Goal: Task Accomplishment & Management: Manage account settings

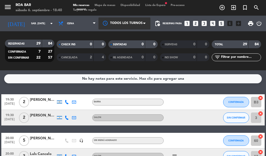
click at [144, 22] on span at bounding box center [145, 23] width 5 height 5
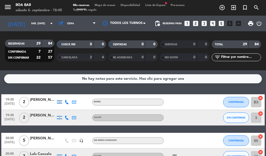
click at [152, 3] on div "menu ROA BAR sábado 6. septiembre - 18:40 Mis reservas Mapa de mesas Disponibil…" at bounding box center [133, 8] width 266 height 16
click at [159, 7] on span "Lista de Espera fiber_manual_record" at bounding box center [155, 5] width 25 height 3
click at [168, 5] on span "Lista de Espera fiber_manual_record" at bounding box center [155, 5] width 25 height 3
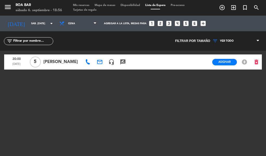
click at [54, 62] on span "[PERSON_NAME]" at bounding box center [61, 62] width 37 height 7
click at [255, 60] on icon "delete_forever" at bounding box center [257, 62] width 6 height 6
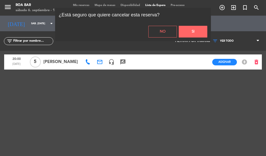
click at [189, 31] on button "Si" at bounding box center [193, 32] width 29 height 12
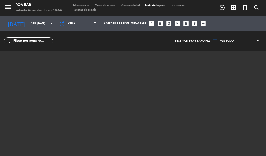
click at [129, 5] on span "Disponibilidad" at bounding box center [130, 5] width 25 height 3
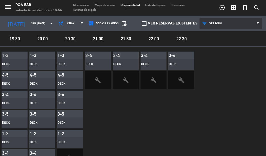
click at [210, 24] on span "VER TODO" at bounding box center [216, 23] width 13 height 3
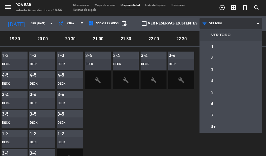
click at [210, 24] on span "VER TODO" at bounding box center [216, 23] width 13 height 3
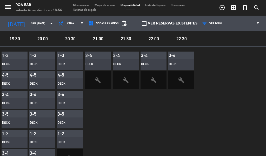
click at [93, 78] on span "build" at bounding box center [98, 80] width 26 height 18
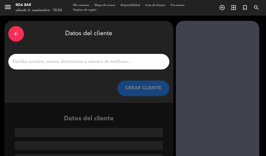
click at [19, 34] on icon "arrow_back" at bounding box center [16, 34] width 6 height 6
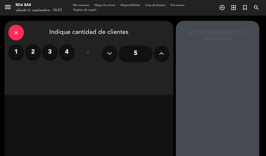
click at [16, 29] on div "close" at bounding box center [16, 33] width 16 height 16
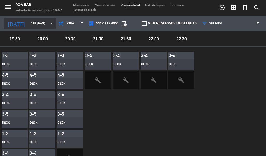
click at [36, 27] on input "sáb. [DATE]" at bounding box center [46, 24] width 34 height 8
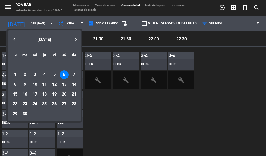
click at [37, 24] on div at bounding box center [133, 78] width 266 height 156
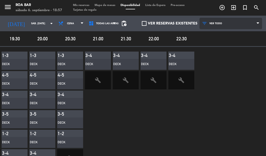
click at [257, 22] on icon at bounding box center [258, 23] width 2 height 4
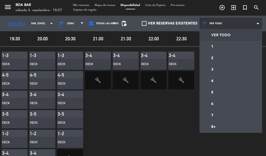
click at [257, 22] on icon at bounding box center [258, 23] width 2 height 4
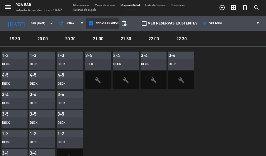
click at [114, 25] on icon at bounding box center [114, 23] width 2 height 4
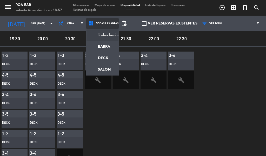
click at [114, 25] on icon at bounding box center [114, 23] width 2 height 4
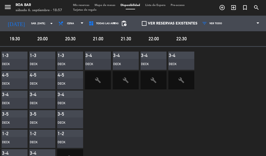
click at [21, 40] on span "19:30" at bounding box center [15, 39] width 26 height 8
click at [12, 36] on span "19:30" at bounding box center [15, 39] width 26 height 8
click at [4, 59] on div "DECK" at bounding box center [15, 64] width 26 height 11
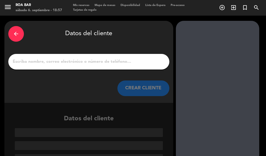
click at [21, 33] on div "arrow_back" at bounding box center [16, 34] width 16 height 16
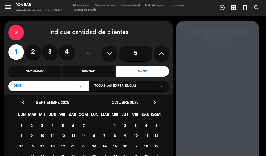
click at [16, 33] on icon "close" at bounding box center [16, 32] width 6 height 6
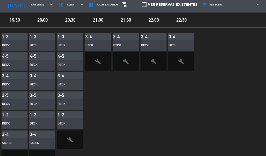
scroll to position [36, 0]
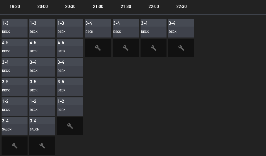
click at [47, 138] on span "build" at bounding box center [42, 145] width 26 height 18
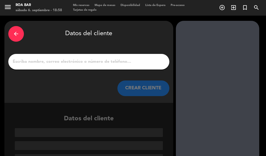
scroll to position [12, 0]
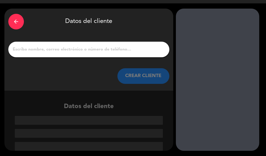
click at [12, 24] on div "arrow_back" at bounding box center [16, 22] width 16 height 16
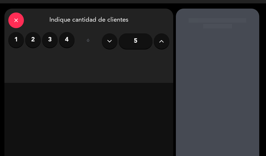
click at [15, 29] on div "close Indique cantidad de clientes 1 2 3 4 ó 5" at bounding box center [88, 46] width 169 height 74
click at [14, 24] on div "close" at bounding box center [16, 20] width 16 height 16
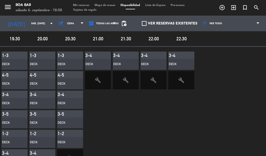
click at [136, 2] on div "menu ROA BAR sábado 6. septiembre - 18:58 Mis reservas Mapa de mesas Disponibil…" at bounding box center [133, 8] width 266 height 16
click at [3, 10] on div "menu ROA BAR sábado 6. septiembre - 18:58" at bounding box center [33, 8] width 67 height 12
click at [9, 5] on icon "menu" at bounding box center [8, 7] width 8 height 8
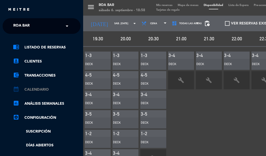
click at [40, 91] on link "calendar_month Calendario" at bounding box center [47, 89] width 68 height 6
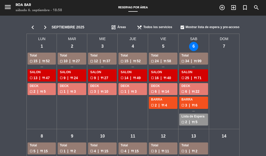
click at [191, 43] on div "sáb - 6" at bounding box center [193, 46] width 9 height 9
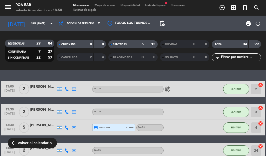
click at [11, 12] on span "menu" at bounding box center [10, 8] width 12 height 12
click at [10, 9] on icon "menu" at bounding box center [8, 7] width 8 height 8
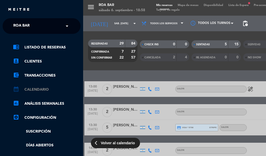
click at [50, 88] on link "calendar_month Calendario" at bounding box center [47, 89] width 68 height 6
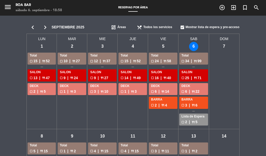
click at [200, 48] on div "sáb - 6 Total check_box_outline_blank 34 | restaurant 99 SALON check_box_outlin…" at bounding box center [194, 85] width 30 height 87
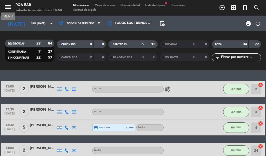
click at [5, 7] on icon "menu" at bounding box center [8, 7] width 8 height 8
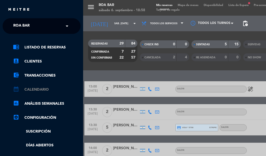
click at [42, 89] on link "calendar_month Calendario" at bounding box center [47, 89] width 68 height 6
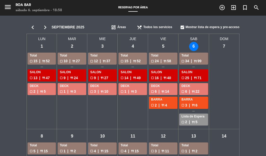
click at [198, 63] on div "check_box_outline_blank 34 | restaurant 99" at bounding box center [194, 61] width 24 height 6
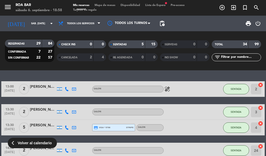
click at [126, 44] on span "SENTADAS" at bounding box center [120, 44] width 14 height 3
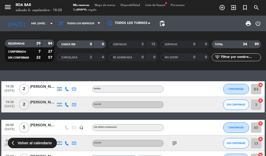
click at [71, 44] on span "CHECK INS" at bounding box center [68, 44] width 14 height 3
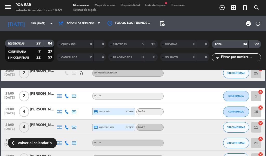
scroll to position [69, 0]
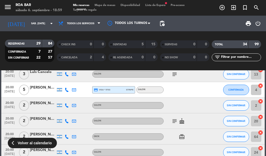
drag, startPoint x: 148, startPoint y: 118, endPoint x: 106, endPoint y: 70, distance: 64.3
click at [106, 70] on div "RESERVADAS 29 84 CONFIRMADA 7 27 SIN CONFIRMAR 22 57 CHECK INS 0 0 CANCELADA 2 …" at bounding box center [133, 50] width 266 height 39
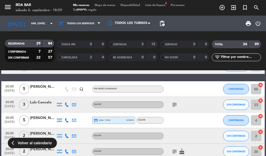
scroll to position [0, 0]
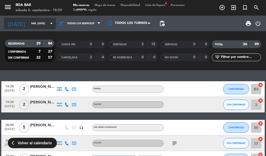
click at [37, 26] on input "sáb. [DATE]" at bounding box center [46, 24] width 34 height 8
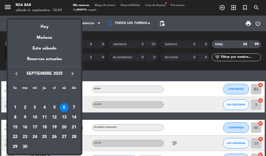
click at [65, 106] on div "6" at bounding box center [64, 107] width 9 height 9
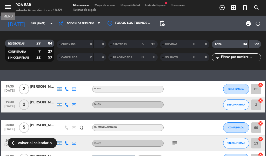
click at [3, 8] on div "menu MENU ROA BAR sábado 6. septiembre - 18:59" at bounding box center [33, 8] width 67 height 12
click at [8, 6] on icon "menu" at bounding box center [8, 7] width 8 height 8
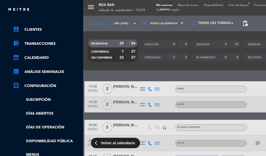
scroll to position [78, 0]
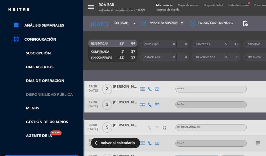
click at [47, 95] on link "Disponibilidad pública" at bounding box center [47, 95] width 68 height 6
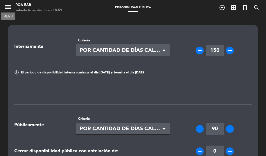
click at [8, 12] on button "menu" at bounding box center [8, 8] width 8 height 10
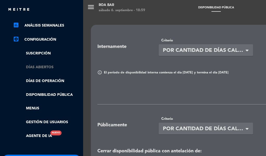
click at [43, 66] on link "Días abiertos" at bounding box center [47, 67] width 68 height 6
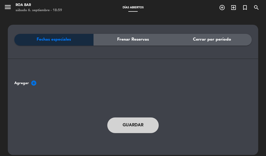
click at [194, 44] on div "Cerrar por período" at bounding box center [212, 40] width 79 height 12
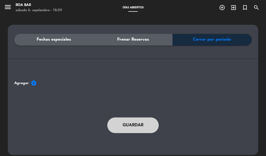
click at [25, 78] on div "Fechas especiales Frenar Reservas Cerrar por período Agregar add_circle Guardar" at bounding box center [133, 86] width 238 height 104
click at [18, 86] on div "Fechas especiales Frenar Reservas Cerrar por período Agregar add_circle Guardar" at bounding box center [133, 86] width 238 height 104
click at [28, 82] on span "Agregar add_circle" at bounding box center [133, 83] width 238 height 6
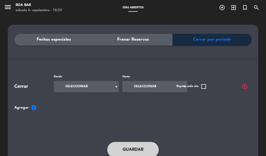
click at [107, 88] on div "Seleccionar arrow_drop_down" at bounding box center [86, 86] width 65 height 11
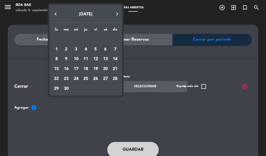
click at [106, 51] on div "6" at bounding box center [105, 49] width 9 height 9
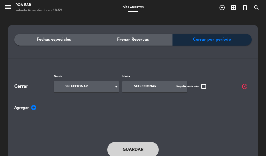
type input "sáb. [DATE]"
click at [157, 90] on input at bounding box center [150, 86] width 46 height 8
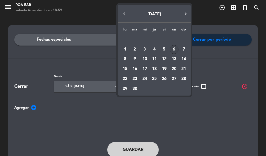
drag, startPoint x: 170, startPoint y: 47, endPoint x: 173, endPoint y: 48, distance: 3.0
click at [173, 48] on div "6" at bounding box center [174, 49] width 9 height 9
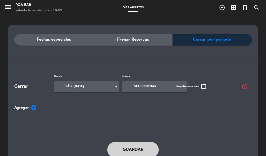
type input "sáb. [DATE]"
click at [149, 145] on button "Guardar" at bounding box center [133, 150] width 52 height 16
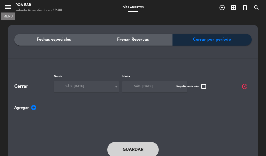
click at [4, 10] on icon "menu" at bounding box center [8, 7] width 8 height 8
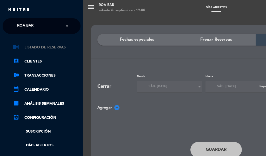
click at [46, 45] on link "chrome_reader_mode Listado de Reservas" at bounding box center [47, 47] width 68 height 6
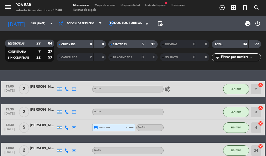
click at [159, 4] on span "Lista de Espera fiber_manual_record" at bounding box center [155, 5] width 25 height 3
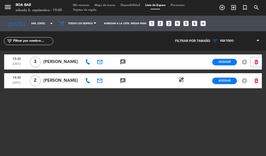
click at [258, 61] on icon "delete_forever" at bounding box center [257, 62] width 6 height 6
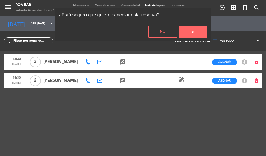
click at [167, 34] on button "No" at bounding box center [163, 32] width 29 height 12
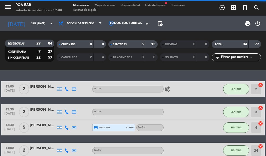
click at [86, 20] on span "Todos los servicios" at bounding box center [80, 23] width 49 height 11
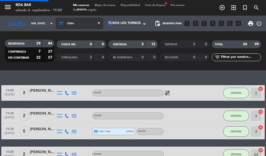
click at [83, 67] on div "menu ROA BAR sábado 6. septiembre - 19:00 Mis reservas Mapa de mesas Disponibil…" at bounding box center [133, 35] width 266 height 70
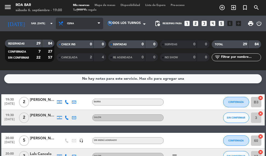
click at [68, 26] on span "Cena" at bounding box center [79, 23] width 47 height 11
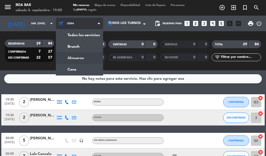
click at [80, 58] on div "menu ROA BAR sábado 6. septiembre - 19:00 Mis reservas Mapa de mesas Disponibil…" at bounding box center [133, 35] width 266 height 70
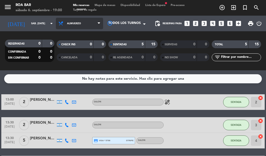
click at [63, 25] on span "Almuerzo" at bounding box center [79, 23] width 47 height 11
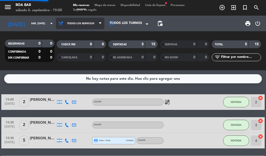
click at [75, 38] on div "menu ROA BAR sábado 6. septiembre - 19:00 Mis reservas Mapa de mesas Disponibil…" at bounding box center [133, 35] width 266 height 70
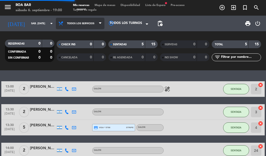
click at [71, 24] on span "Todos los servicios" at bounding box center [80, 23] width 27 height 3
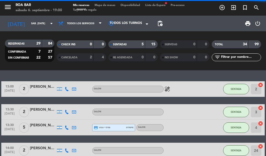
click at [80, 66] on div "RESERVADAS 29 84 CONFIRMADA 7 27 SIN CONFIRMAR 22 57 CHECK INS 0 0 CANCELADA 2 …" at bounding box center [133, 50] width 266 height 39
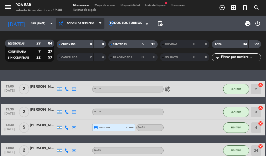
click at [86, 22] on span "Todos los servicios" at bounding box center [80, 23] width 27 height 3
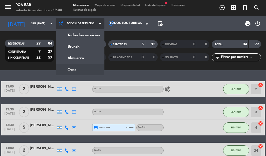
click at [85, 72] on ng-component "menu ROA BAR sábado 6. septiembre - 19:00 Mis reservas Mapa de mesas Disponibil…" at bounding box center [133, 78] width 266 height 156
